Goal: Use online tool/utility: Utilize a website feature to perform a specific function

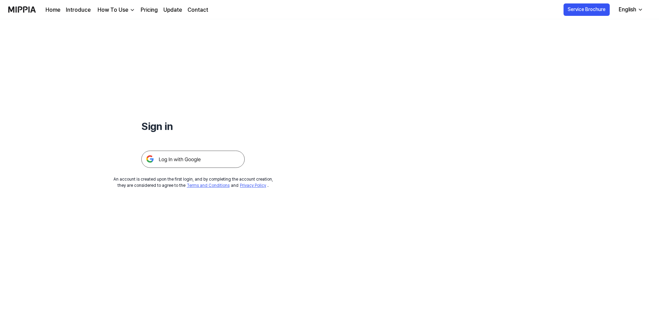
click at [175, 157] on img at bounding box center [192, 159] width 103 height 17
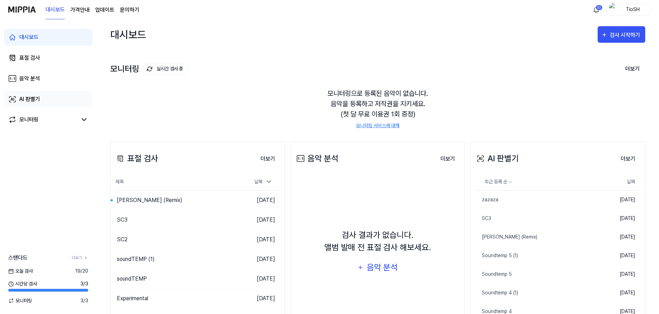
click at [45, 97] on link "AI 판별기" at bounding box center [48, 99] width 88 height 17
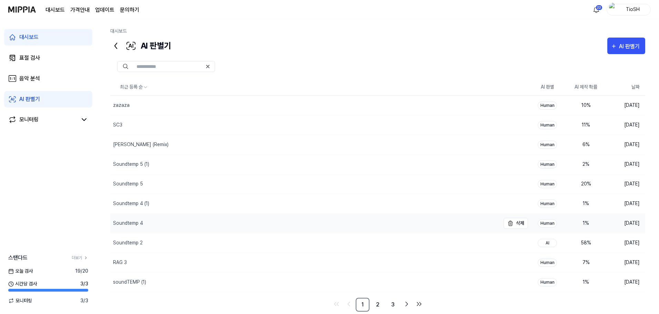
click at [160, 220] on div "Soundtemp 4" at bounding box center [305, 223] width 390 height 19
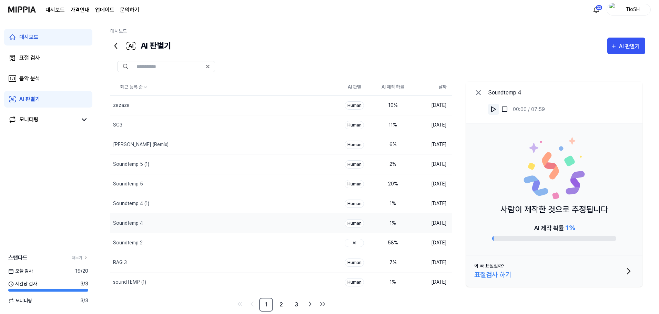
click at [494, 109] on img at bounding box center [493, 109] width 7 height 7
click at [227, 203] on div "Soundtemp 4 (1)" at bounding box center [209, 203] width 198 height 19
click at [491, 114] on button at bounding box center [493, 109] width 11 height 11
click at [174, 215] on div "Soundtemp 4" at bounding box center [209, 223] width 198 height 19
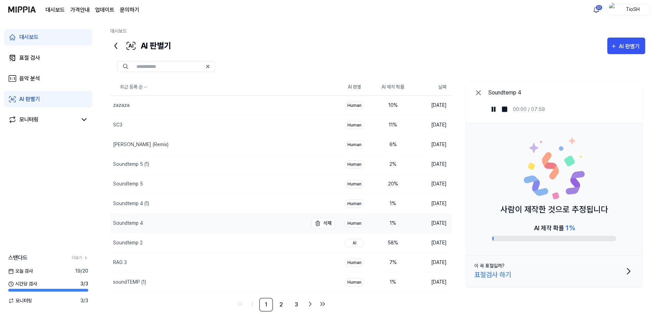
click at [136, 220] on div "Soundtemp 4" at bounding box center [128, 223] width 30 height 7
click at [493, 111] on img at bounding box center [493, 109] width 7 height 7
click at [163, 205] on div "Soundtemp 4 (1)" at bounding box center [209, 203] width 198 height 19
click at [216, 227] on div "Soundtemp 4" at bounding box center [209, 223] width 198 height 19
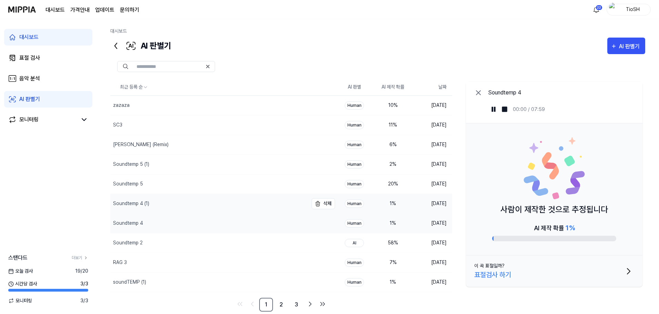
click at [221, 210] on div "Soundtemp 4 (1)" at bounding box center [209, 203] width 198 height 19
click at [221, 224] on div "Soundtemp 4" at bounding box center [209, 223] width 198 height 19
click at [220, 210] on div "Soundtemp 4 (1)" at bounding box center [209, 203] width 198 height 19
click at [211, 186] on div "Soundtemp 5" at bounding box center [209, 183] width 198 height 19
click at [492, 110] on img at bounding box center [493, 109] width 7 height 7
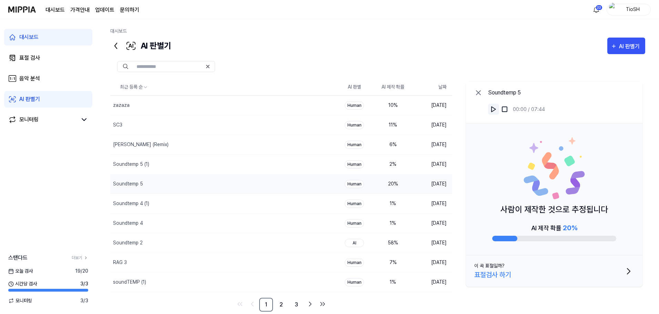
click at [492, 110] on img at bounding box center [493, 109] width 7 height 7
click at [214, 171] on div "Soundtemp 5 (1)" at bounding box center [209, 164] width 198 height 19
click at [490, 105] on button at bounding box center [493, 109] width 11 height 11
click at [491, 106] on img at bounding box center [493, 109] width 7 height 7
click at [497, 109] on button at bounding box center [493, 109] width 11 height 11
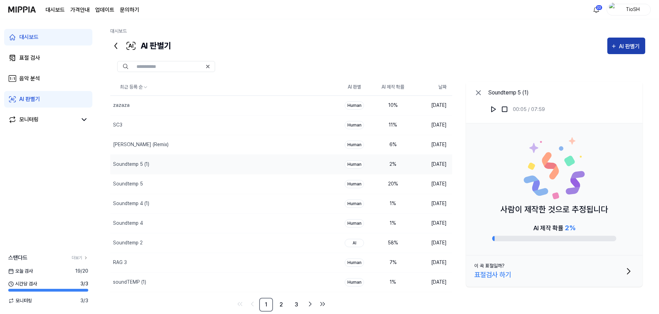
click at [621, 44] on div "AI 판별기" at bounding box center [630, 46] width 23 height 9
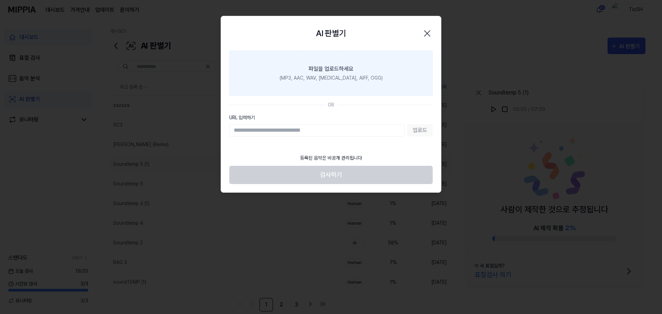
click at [336, 78] on div "(MP3, AAC, WAV, [MEDICAL_DATA], AIFF, OGG)" at bounding box center [331, 77] width 103 height 7
click at [0, 0] on input "파일을 업로드하세요 (MP3, AAC, WAV, [MEDICAL_DATA], AIFF, OGG)" at bounding box center [0, 0] width 0 height 0
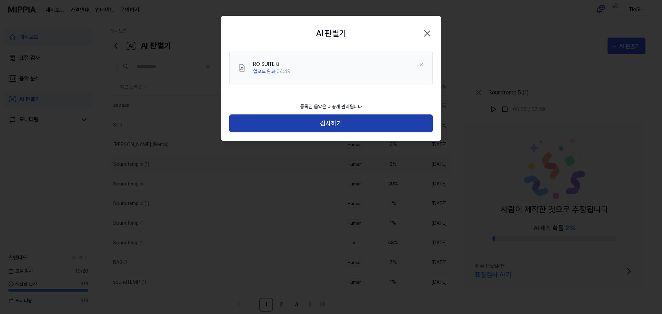
click at [306, 126] on button "검사하기" at bounding box center [330, 123] width 203 height 18
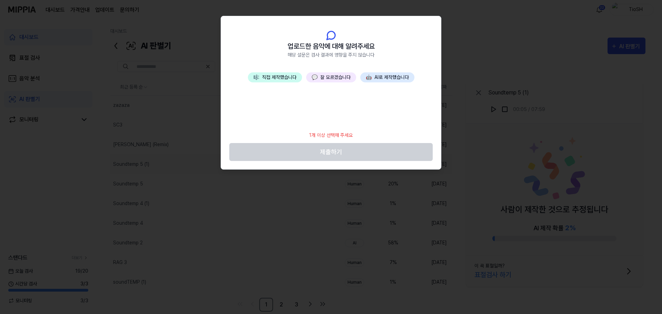
click at [386, 77] on button "🤖 AI로 제작했습니다" at bounding box center [387, 77] width 54 height 10
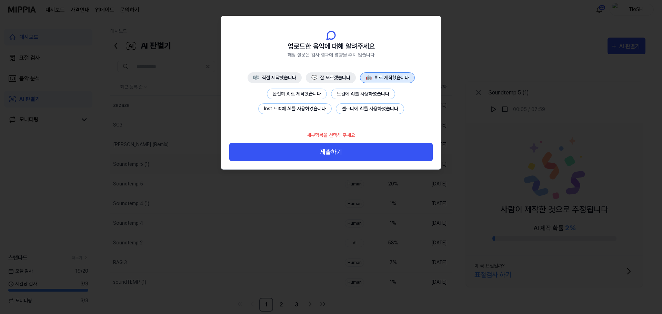
click at [287, 91] on button "완전히 AI로 제작했습니다" at bounding box center [297, 94] width 60 height 11
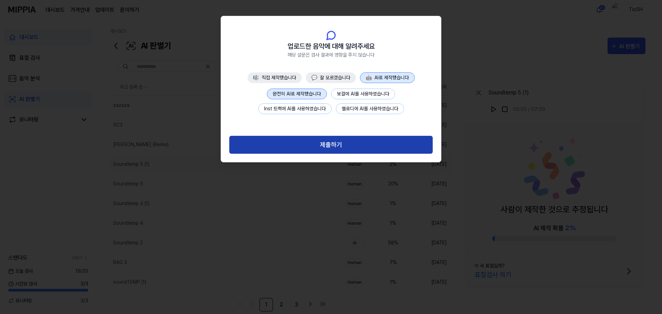
click at [331, 142] on button "제출하기" at bounding box center [330, 145] width 203 height 18
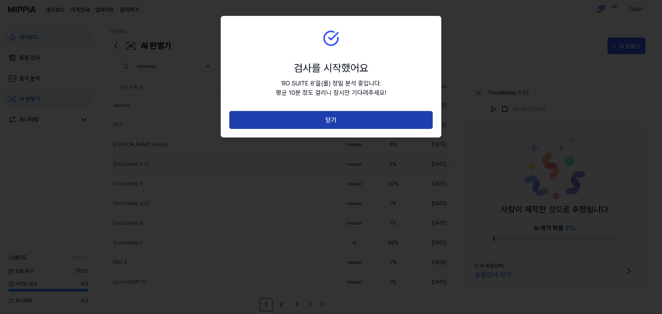
click at [334, 123] on button "닫기" at bounding box center [330, 120] width 203 height 18
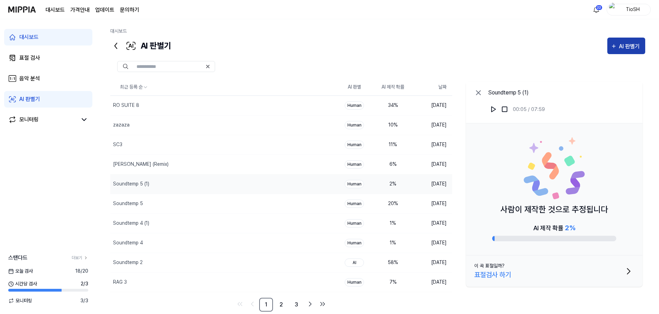
click at [621, 52] on button "AI 판별기" at bounding box center [626, 46] width 38 height 17
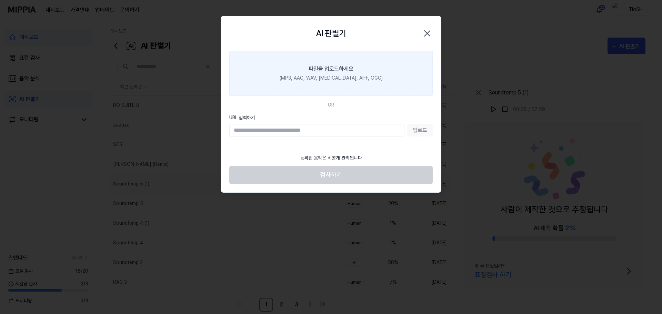
click at [320, 72] on div "파일을 업로드하세요" at bounding box center [330, 69] width 45 height 8
click at [0, 0] on input "파일을 업로드하세요 (MP3, AAC, WAV, [MEDICAL_DATA], AIFF, OGG)" at bounding box center [0, 0] width 0 height 0
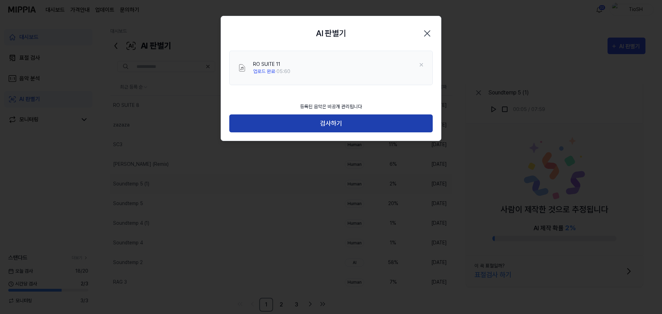
click at [317, 130] on button "검사하기" at bounding box center [330, 123] width 203 height 18
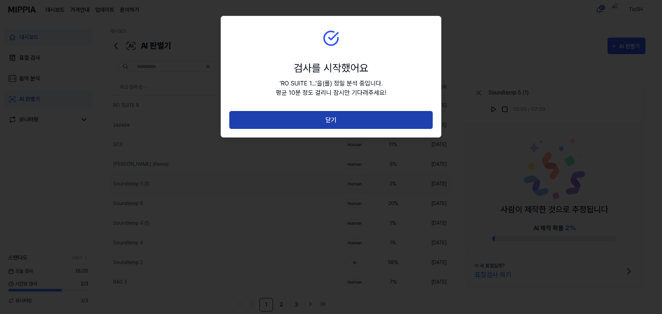
click at [314, 117] on button "닫기" at bounding box center [330, 120] width 203 height 18
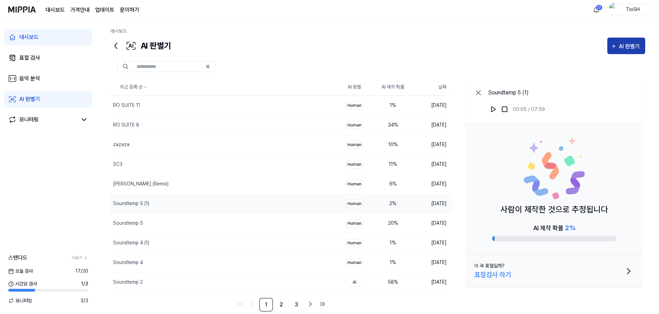
click at [634, 47] on div "AI 판별기" at bounding box center [630, 46] width 23 height 9
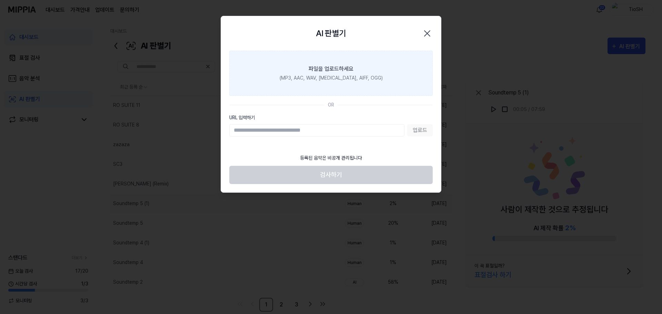
click at [337, 80] on div "(MP3, AAC, WAV, [MEDICAL_DATA], AIFF, OGG)" at bounding box center [331, 77] width 103 height 7
click at [0, 0] on input "파일을 업로드하세요 (MP3, AAC, WAV, [MEDICAL_DATA], AIFF, OGG)" at bounding box center [0, 0] width 0 height 0
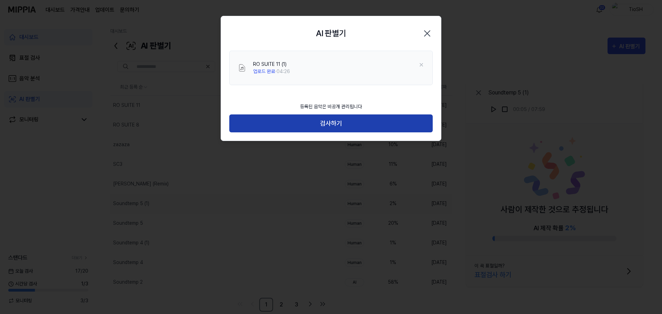
click at [272, 123] on button "검사하기" at bounding box center [330, 123] width 203 height 18
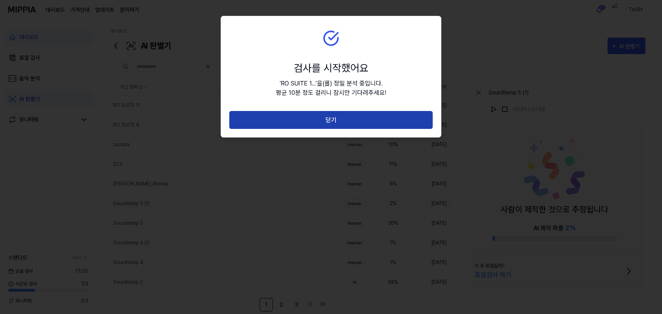
click at [291, 121] on button "닫기" at bounding box center [330, 120] width 203 height 18
